Goal: Task Accomplishment & Management: Complete application form

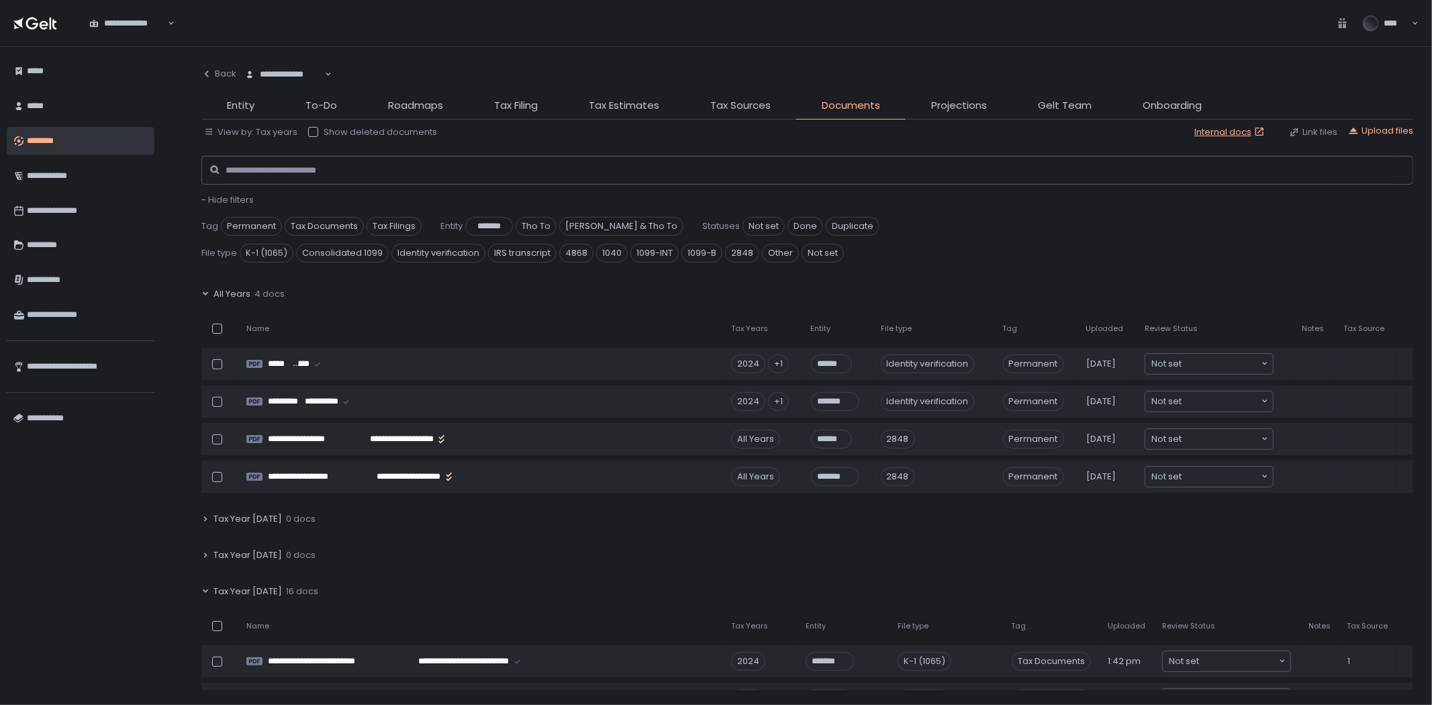
scroll to position [596, 0]
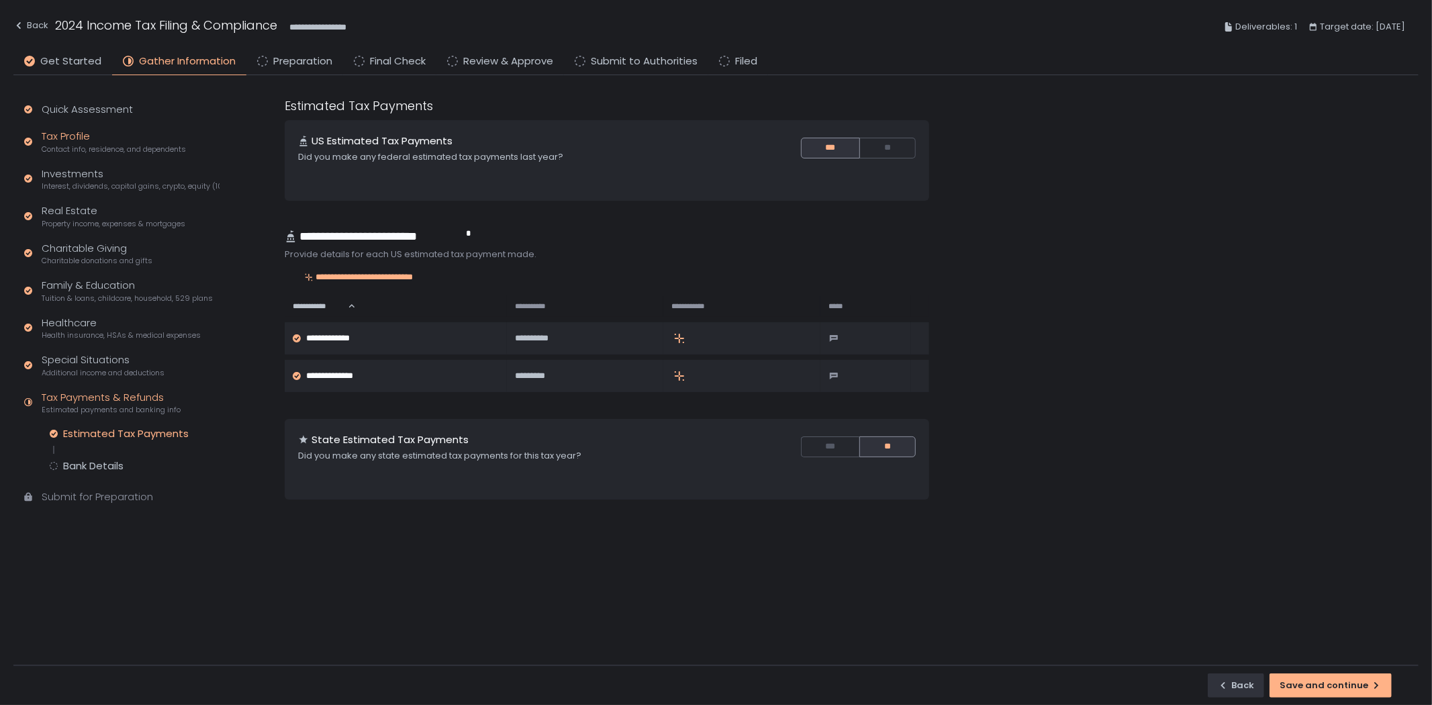
click at [103, 146] on span "Contact info, residence, and dependents" at bounding box center [114, 149] width 144 height 10
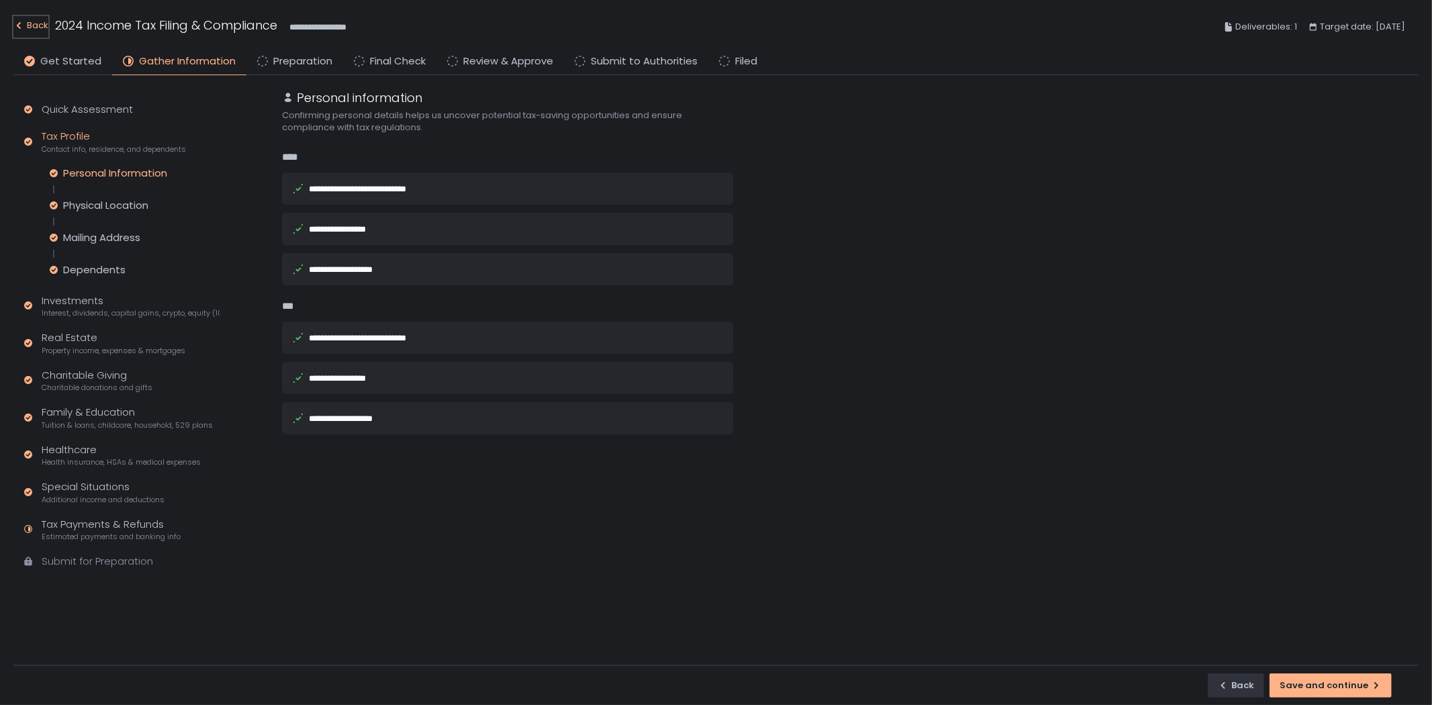
click at [32, 23] on div "Back" at bounding box center [30, 25] width 35 height 16
